Goal: Task Accomplishment & Management: Use online tool/utility

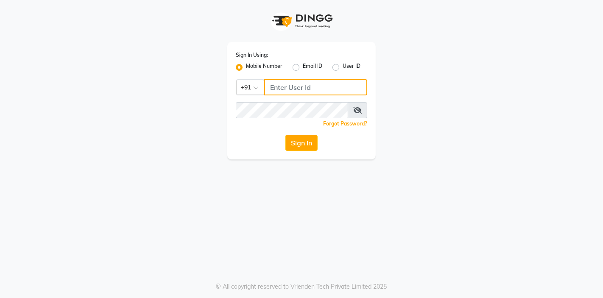
click at [293, 90] on input "Username" at bounding box center [315, 87] width 103 height 16
type input "8542888882"
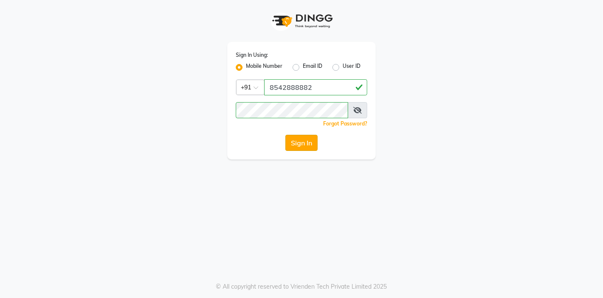
click at [302, 143] on button "Sign In" at bounding box center [302, 143] width 32 height 16
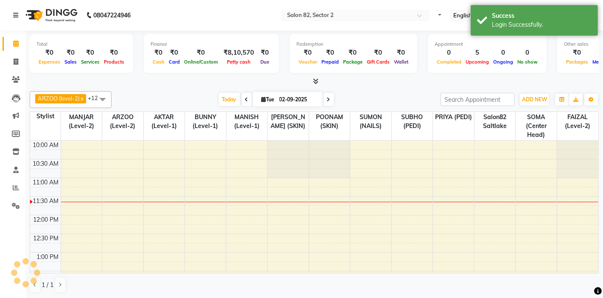
select select "en"
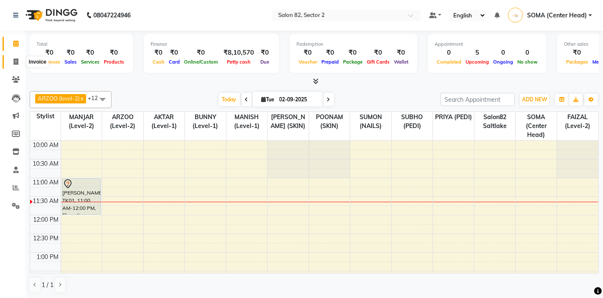
click at [15, 60] on icon at bounding box center [16, 62] width 5 height 6
select select "service"
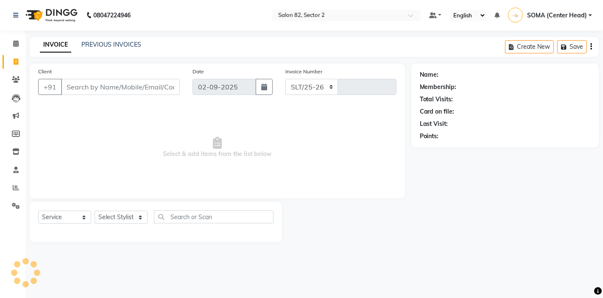
select select "8703"
type input "1683"
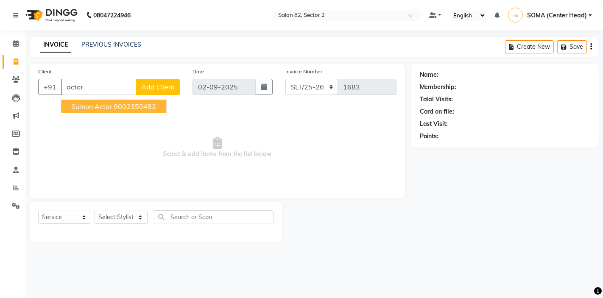
click at [90, 107] on span "sumon actor" at bounding box center [91, 106] width 41 height 8
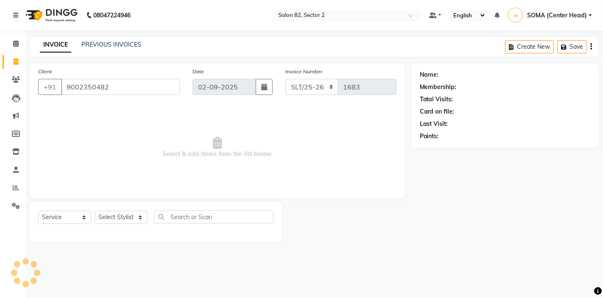
type input "9002350482"
select select "1: Object"
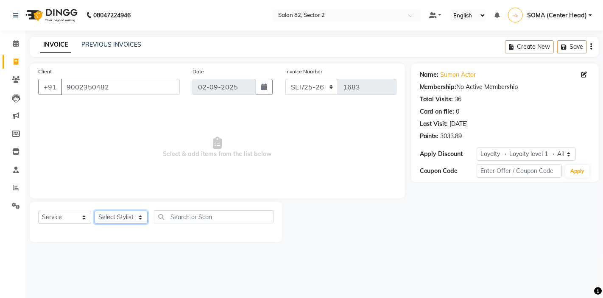
click at [121, 219] on select "Select Stylist AKTAR (level-1) ARZOO (level-2) BUNNY (level-1) FAIZAL (level-2)…" at bounding box center [121, 217] width 53 height 13
select select "67954"
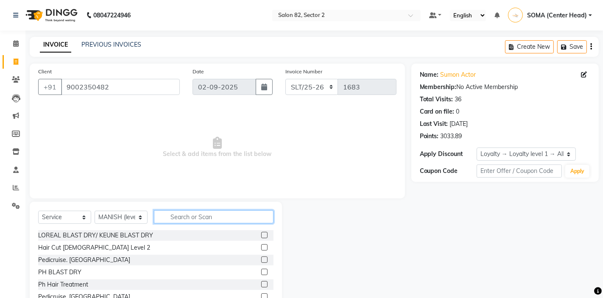
click at [187, 220] on input "text" at bounding box center [214, 216] width 120 height 13
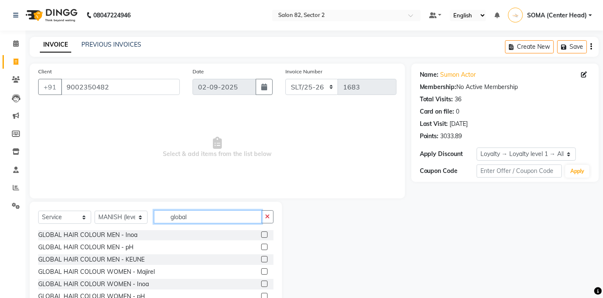
scroll to position [50, 0]
type input "global"
click at [265, 246] on label at bounding box center [264, 247] width 6 height 6
click at [265, 246] on input "checkbox" at bounding box center [264, 247] width 6 height 6
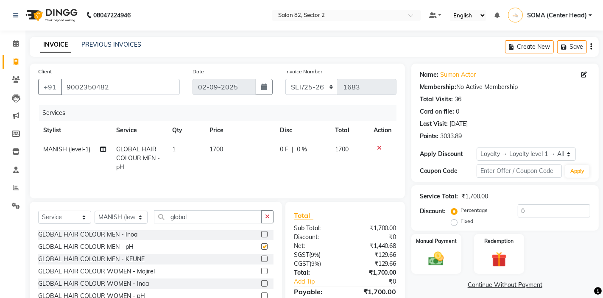
checkbox input "false"
click at [241, 158] on td "1700" at bounding box center [240, 158] width 71 height 37
select select "67954"
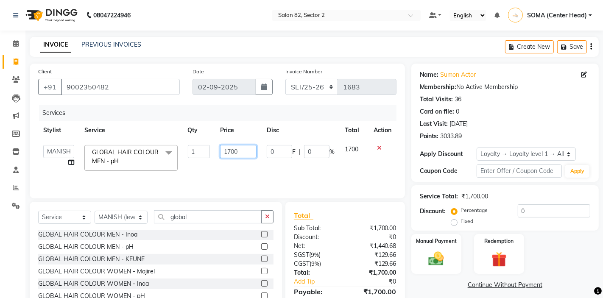
click at [242, 151] on input "1700" at bounding box center [238, 151] width 36 height 13
type input "1"
type input "2000"
click at [320, 174] on td "0 F | 0 %" at bounding box center [301, 158] width 78 height 36
select select "67954"
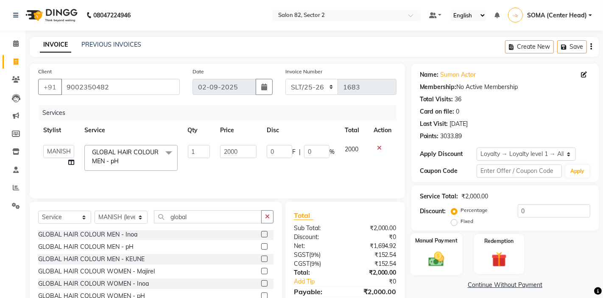
click at [442, 254] on img at bounding box center [436, 259] width 26 height 18
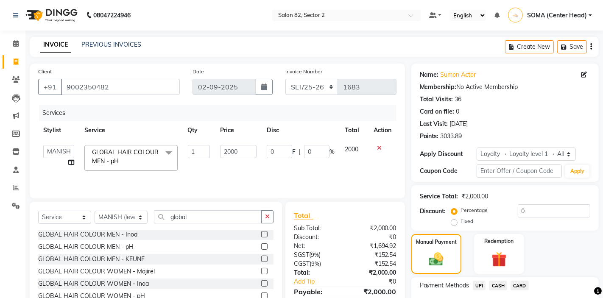
click at [479, 285] on span "UPI" at bounding box center [479, 286] width 13 height 10
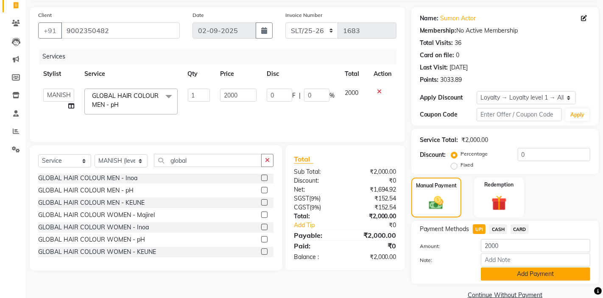
click at [490, 277] on button "Add Payment" at bounding box center [535, 274] width 109 height 13
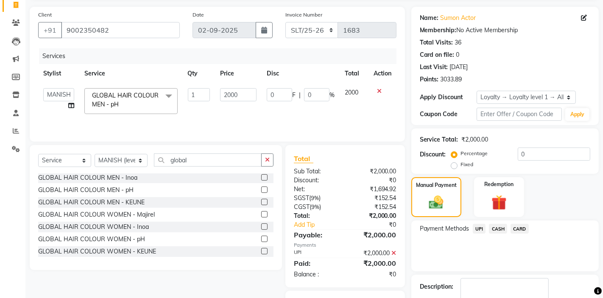
scroll to position [109, 0]
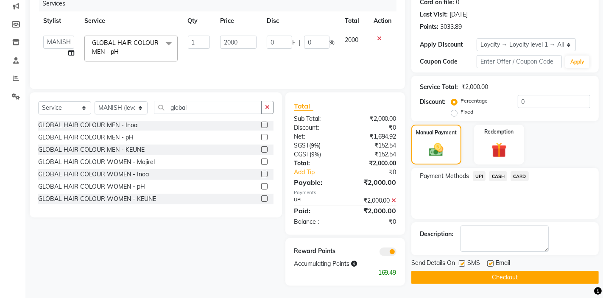
click at [483, 278] on button "Checkout" at bounding box center [506, 277] width 188 height 13
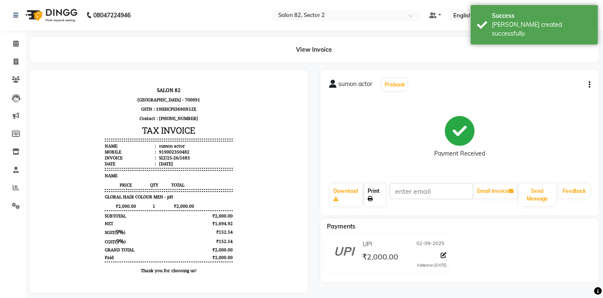
click at [369, 197] on icon at bounding box center [370, 198] width 5 height 5
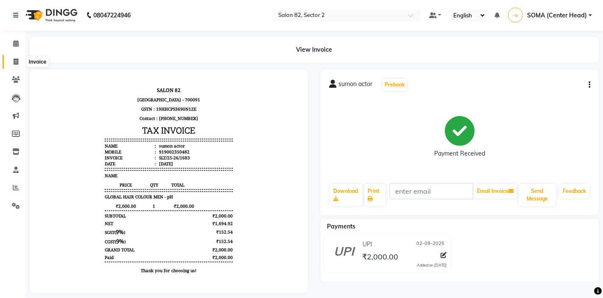
click at [15, 63] on icon at bounding box center [16, 62] width 5 height 6
select select "service"
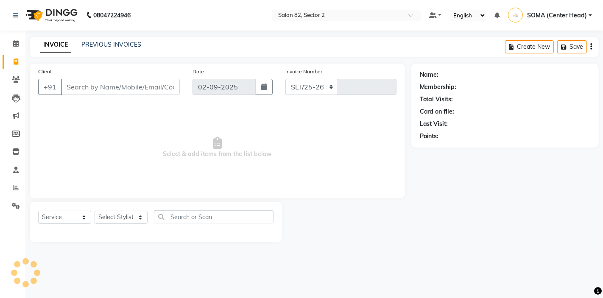
select select "8703"
type input "1684"
click at [111, 88] on input "Client" at bounding box center [120, 87] width 119 height 16
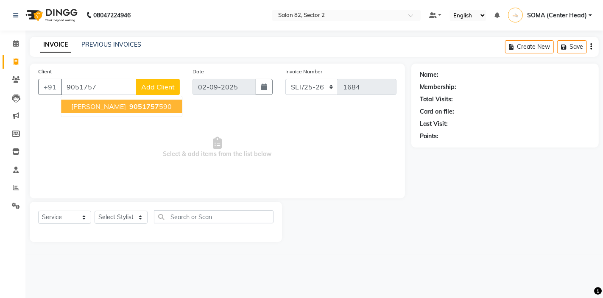
click at [129, 108] on span "9051757" at bounding box center [144, 106] width 30 height 8
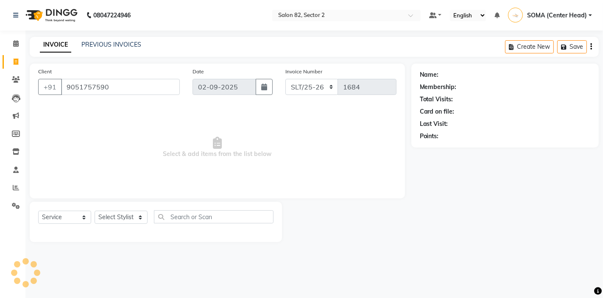
type input "9051757590"
select select "1: Object"
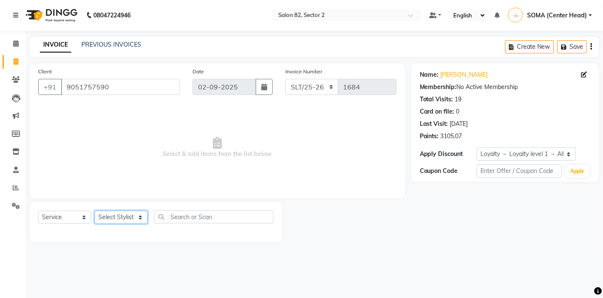
click at [118, 216] on select "Select Stylist AKTAR (level-1) ARZOO (level-2) BUNNY (level-1) FAIZAL (level-2)…" at bounding box center [121, 217] width 53 height 13
select select "67954"
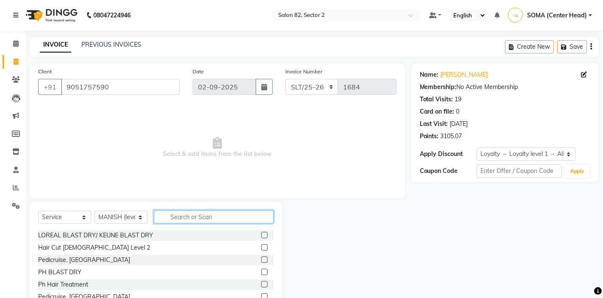
click at [188, 219] on input "text" at bounding box center [214, 216] width 120 height 13
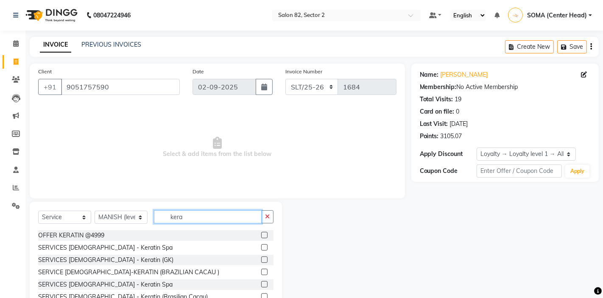
type input "kera"
click at [264, 271] on label at bounding box center [264, 272] width 6 height 6
click at [264, 271] on input "checkbox" at bounding box center [264, 273] width 6 height 6
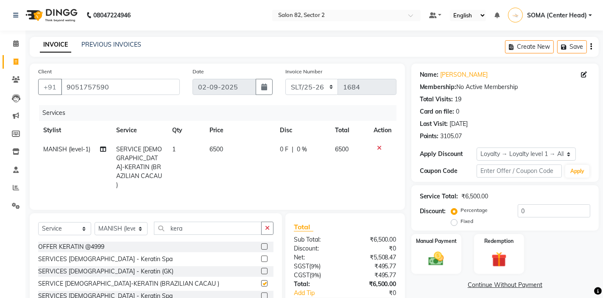
checkbox input "false"
click at [268, 225] on icon "button" at bounding box center [267, 228] width 5 height 6
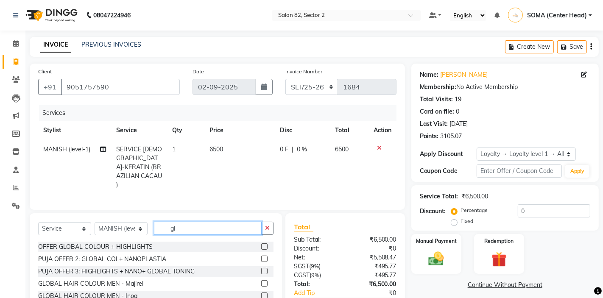
type input "g"
type input "high"
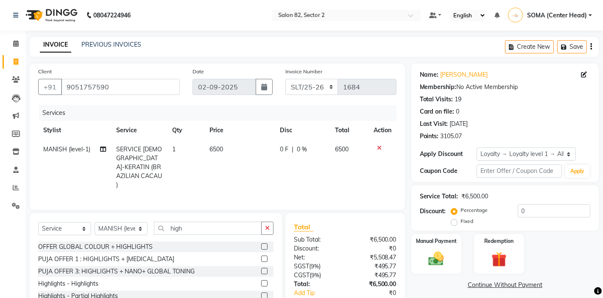
click at [265, 280] on label at bounding box center [264, 283] width 6 height 6
click at [265, 281] on input "checkbox" at bounding box center [264, 284] width 6 height 6
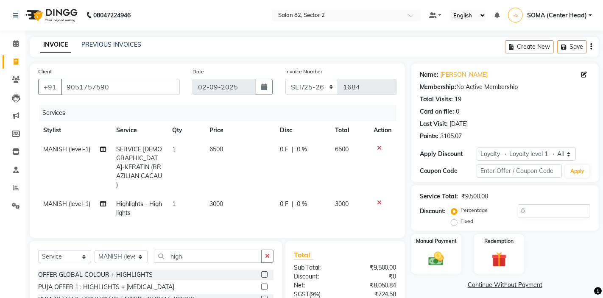
checkbox input "false"
click at [230, 198] on td "3000" at bounding box center [240, 209] width 71 height 28
select select "67954"
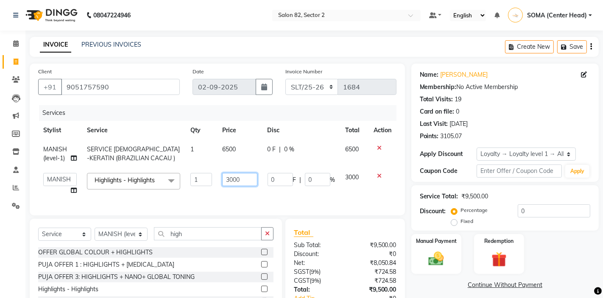
click at [243, 180] on input "3000" at bounding box center [239, 179] width 35 height 13
type input "3"
type input "6000"
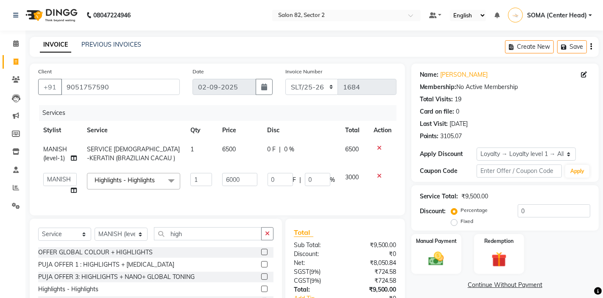
click at [322, 191] on td "0 F | 0 %" at bounding box center [302, 184] width 78 height 32
select select "67954"
click at [428, 260] on img at bounding box center [436, 259] width 26 height 18
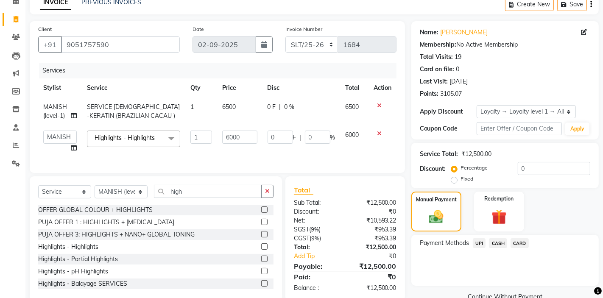
scroll to position [51, 0]
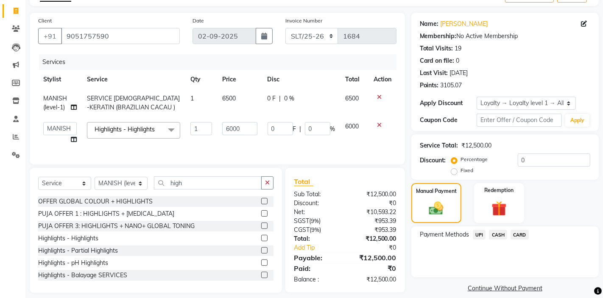
click at [502, 239] on span "CASH" at bounding box center [498, 235] width 18 height 10
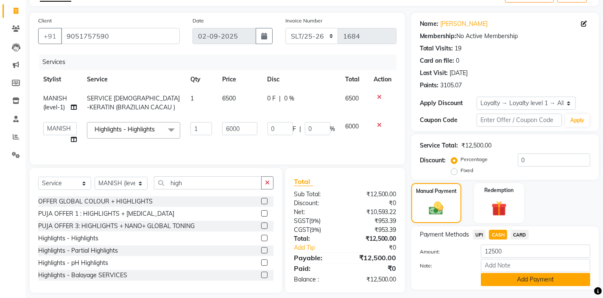
click at [507, 280] on button "Add Payment" at bounding box center [535, 279] width 109 height 13
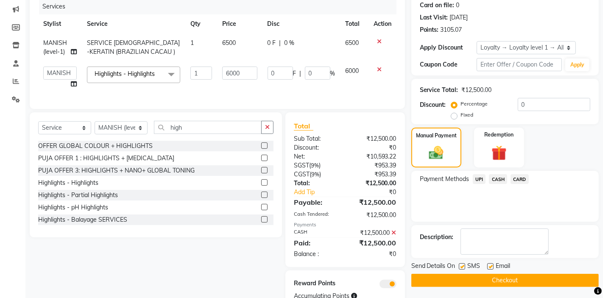
scroll to position [126, 0]
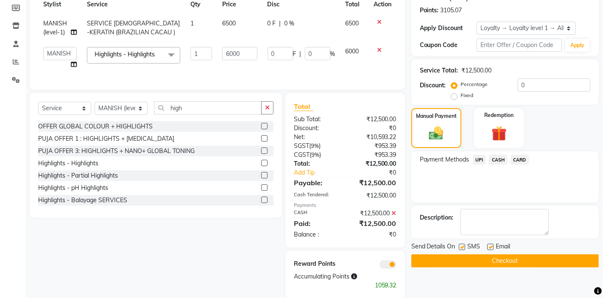
click at [485, 260] on button "Checkout" at bounding box center [506, 261] width 188 height 13
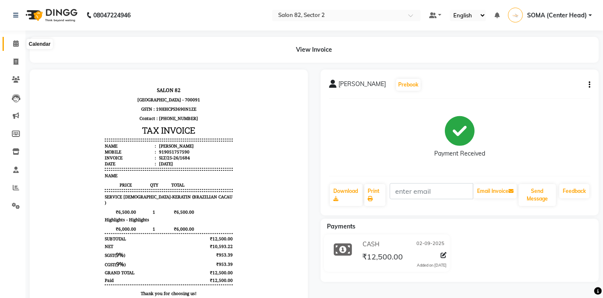
click at [14, 42] on icon at bounding box center [16, 43] width 6 height 6
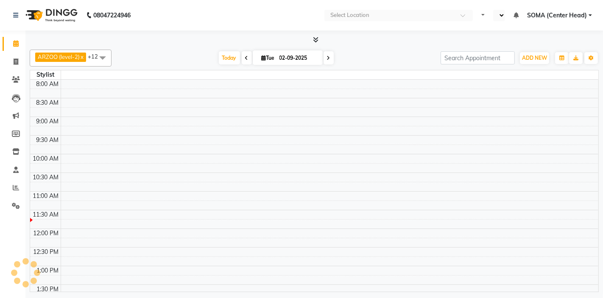
select select "en"
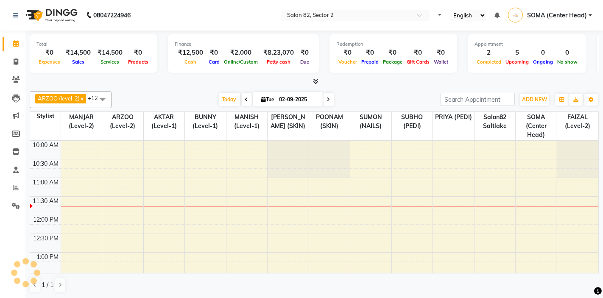
select select "en"
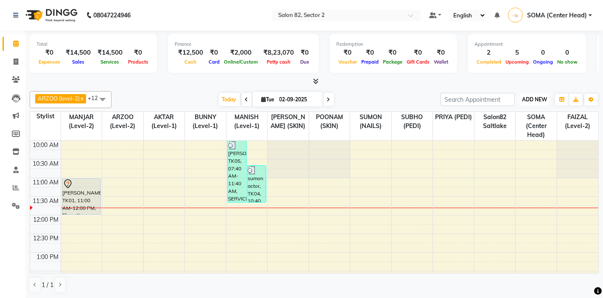
click at [534, 96] on span "ADD NEW" at bounding box center [534, 99] width 25 height 6
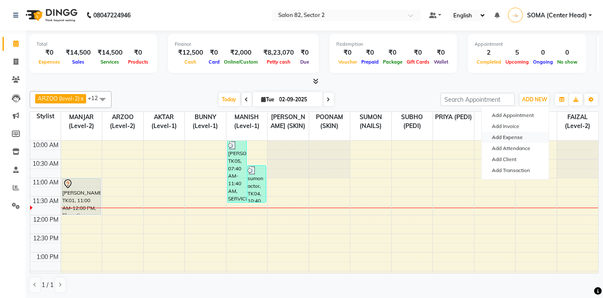
click at [510, 137] on link "Add Expense" at bounding box center [515, 137] width 67 height 11
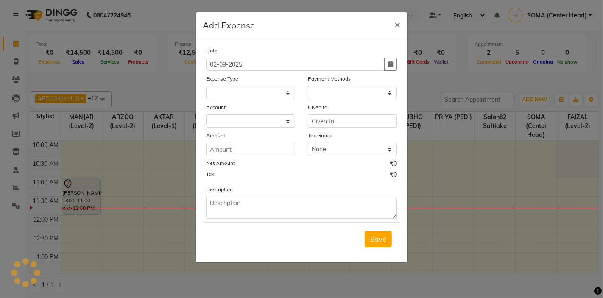
select select "1"
select select "4098"
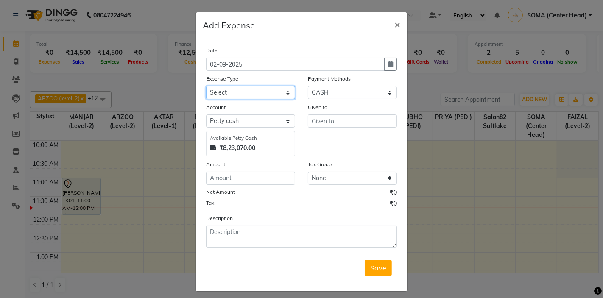
click at [270, 91] on select "Select Advance Salary Bank charges Car maintenance Cash transfer to bank Client…" at bounding box center [250, 92] width 89 height 13
select select "11448"
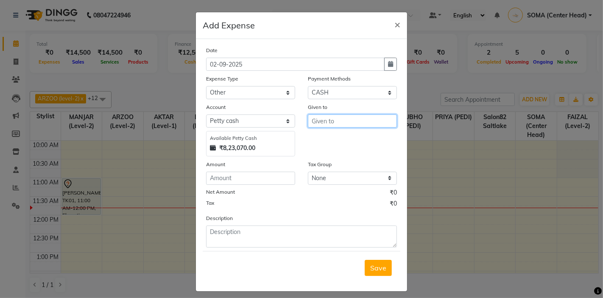
click at [324, 119] on input "text" at bounding box center [352, 121] width 89 height 13
type input "SHASHANK SIR"
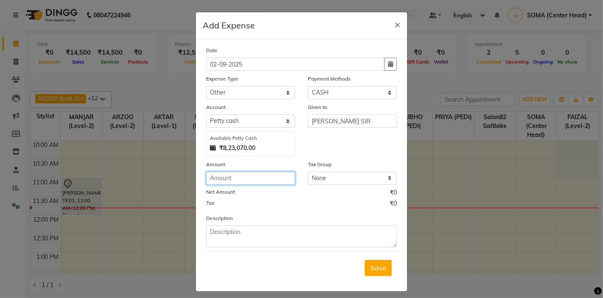
click at [260, 177] on input "number" at bounding box center [250, 178] width 89 height 13
type input "100"
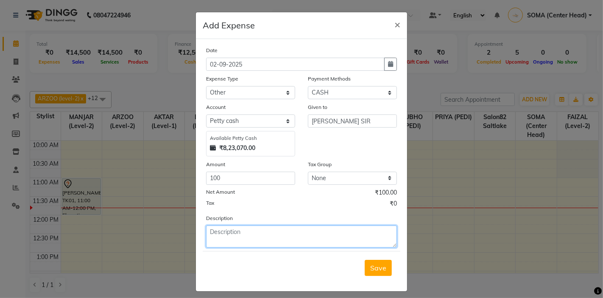
click at [271, 238] on textarea at bounding box center [301, 237] width 191 height 22
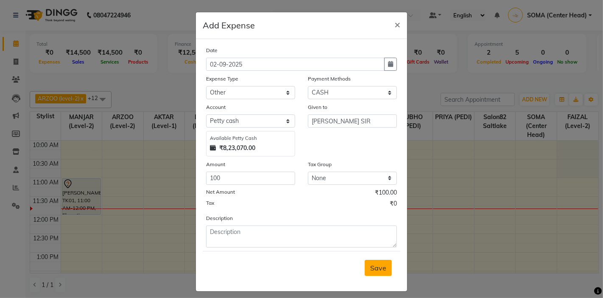
click at [380, 267] on span "Save" at bounding box center [378, 268] width 16 height 8
